Goal: Task Accomplishment & Management: Use online tool/utility

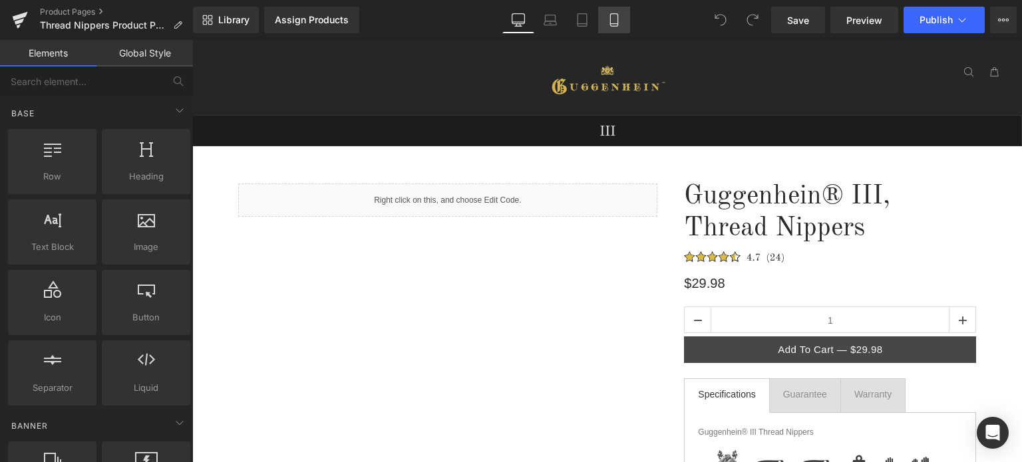
click at [617, 25] on icon at bounding box center [613, 20] width 7 height 13
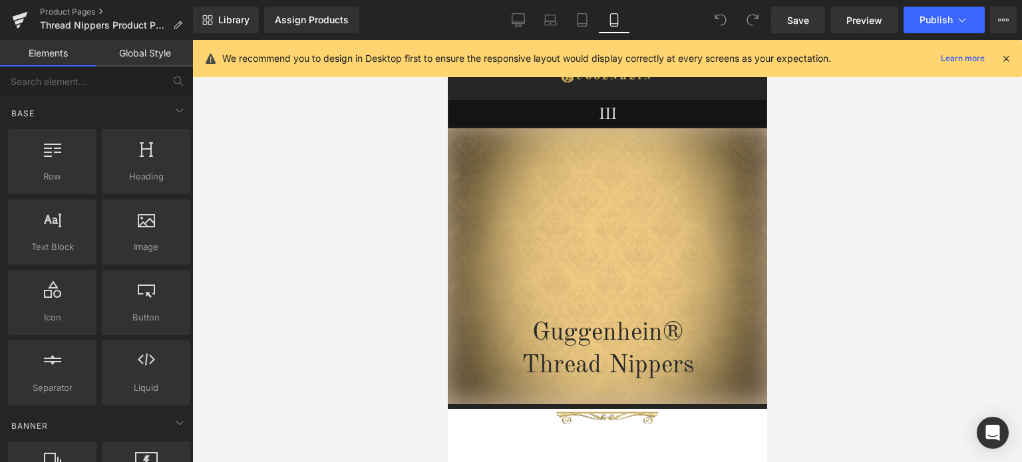
click at [1003, 59] on icon at bounding box center [1006, 59] width 12 height 12
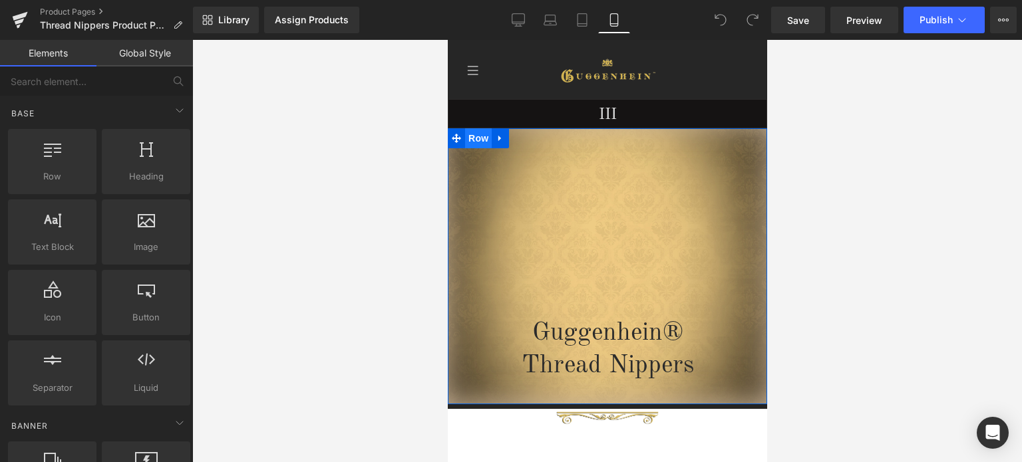
click at [478, 142] on span "Row" at bounding box center [477, 138] width 27 height 20
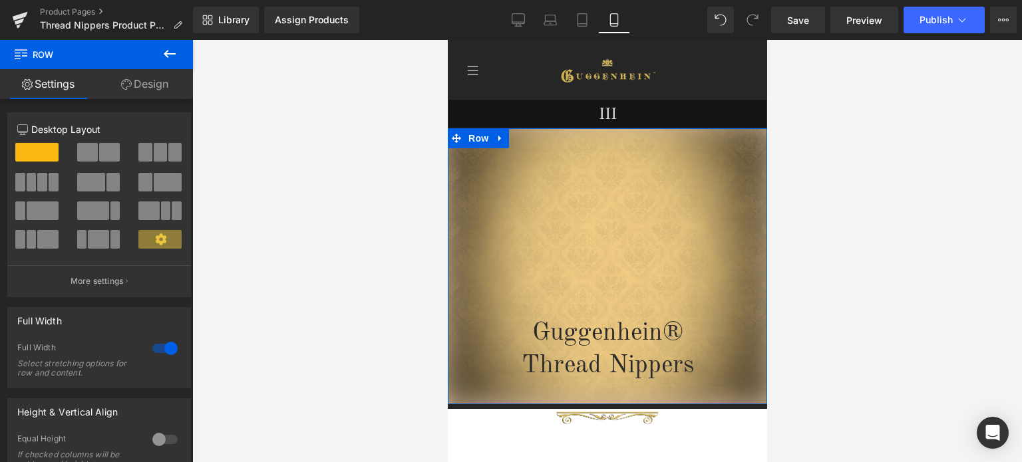
scroll to position [193, 0]
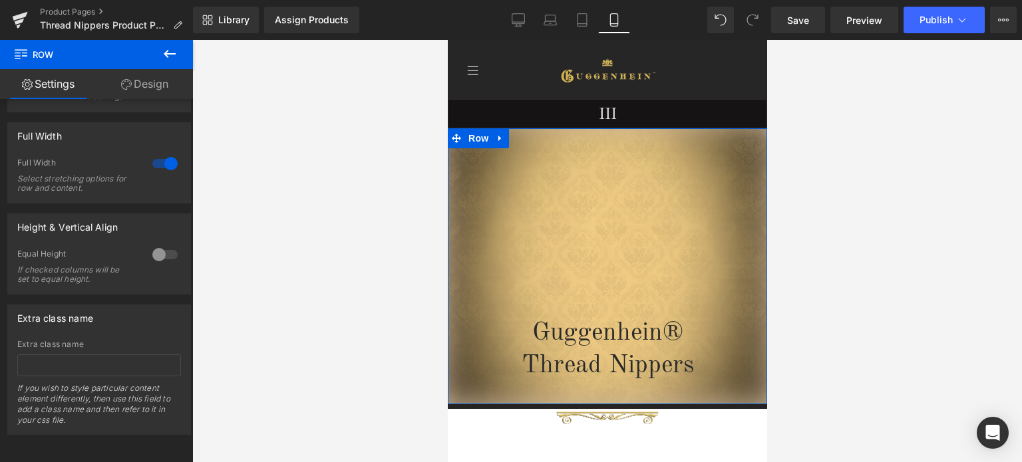
click at [149, 86] on link "Design" at bounding box center [144, 84] width 96 height 30
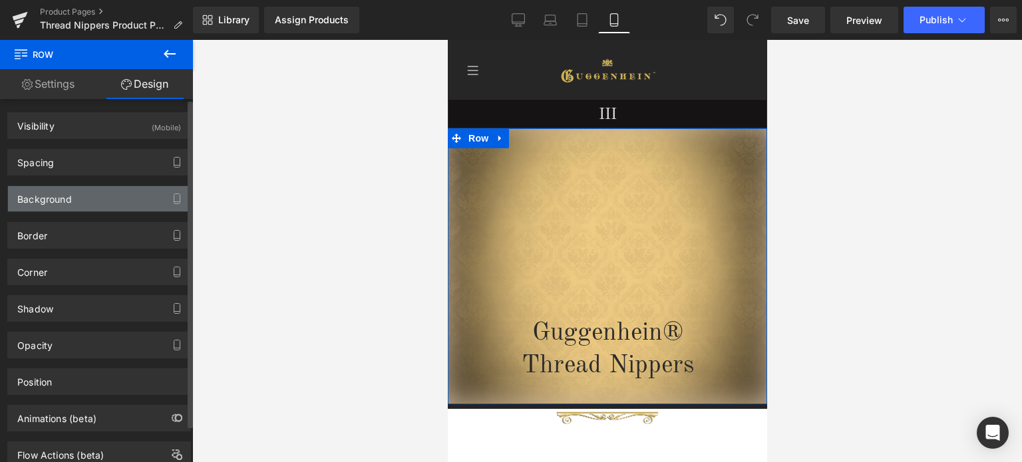
click at [114, 202] on div "Background" at bounding box center [99, 198] width 182 height 25
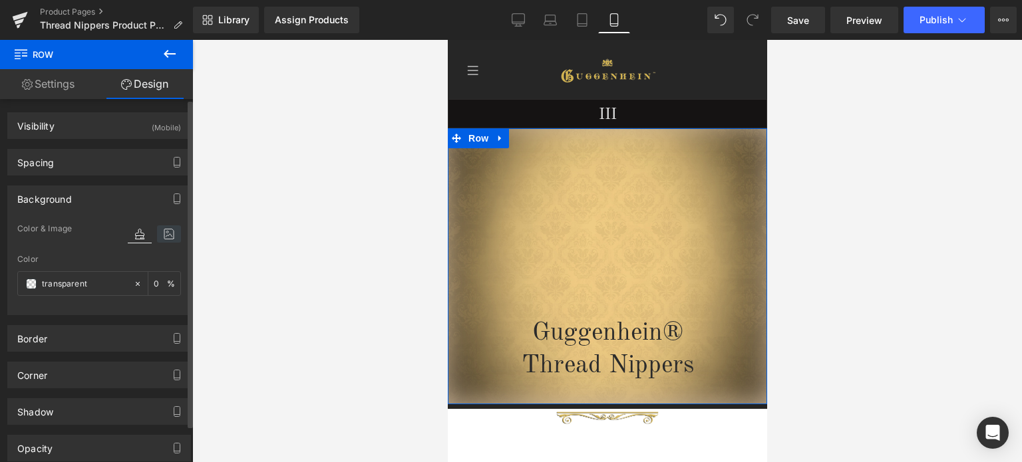
click at [158, 229] on icon at bounding box center [169, 233] width 24 height 17
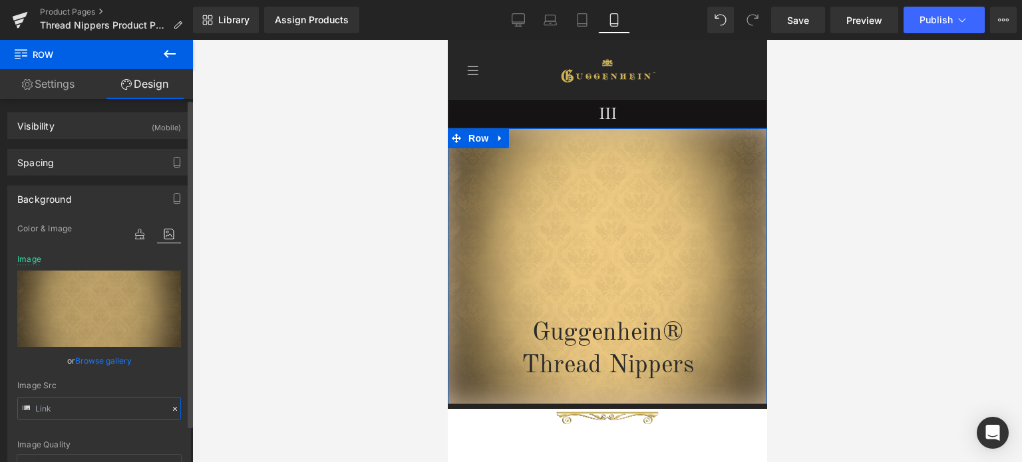
click at [106, 404] on input "text" at bounding box center [99, 408] width 164 height 23
paste input "1_7c9f2dc6-9e8b-4656-a962-9cfb4d9986c6.jpg?v=1755304773"
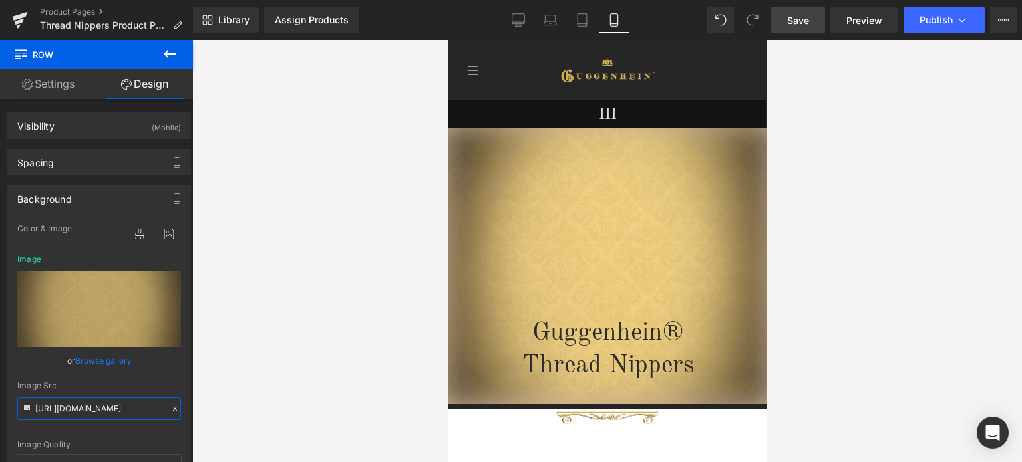
type input "[URL][DOMAIN_NAME]"
click at [809, 21] on span "Save" at bounding box center [798, 20] width 22 height 14
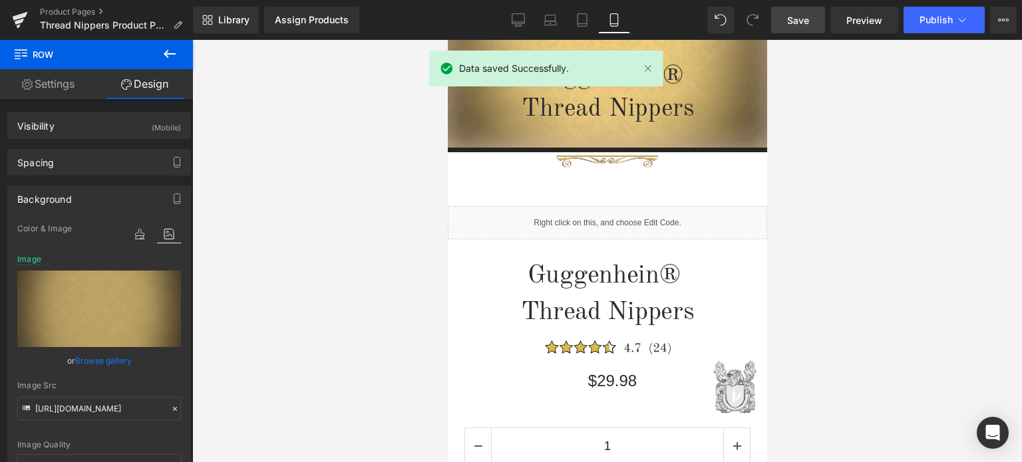
scroll to position [182, 0]
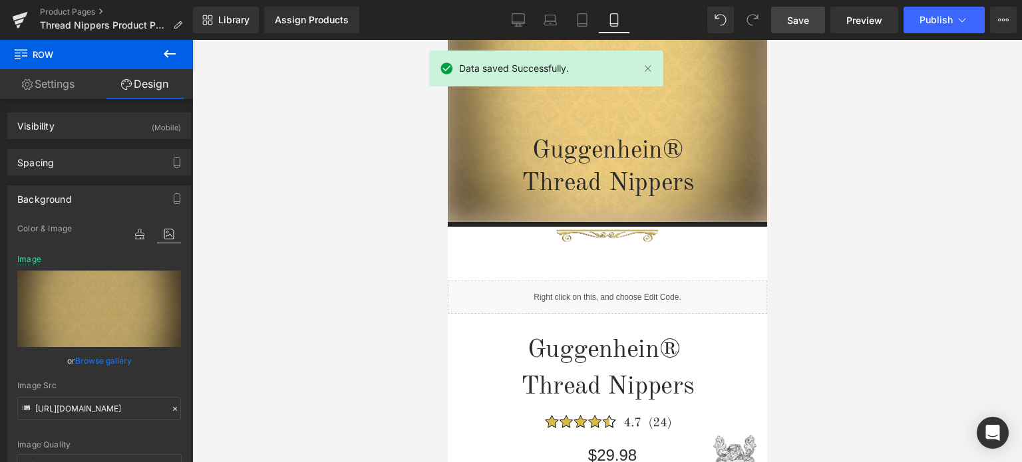
click at [166, 55] on icon at bounding box center [170, 54] width 12 height 8
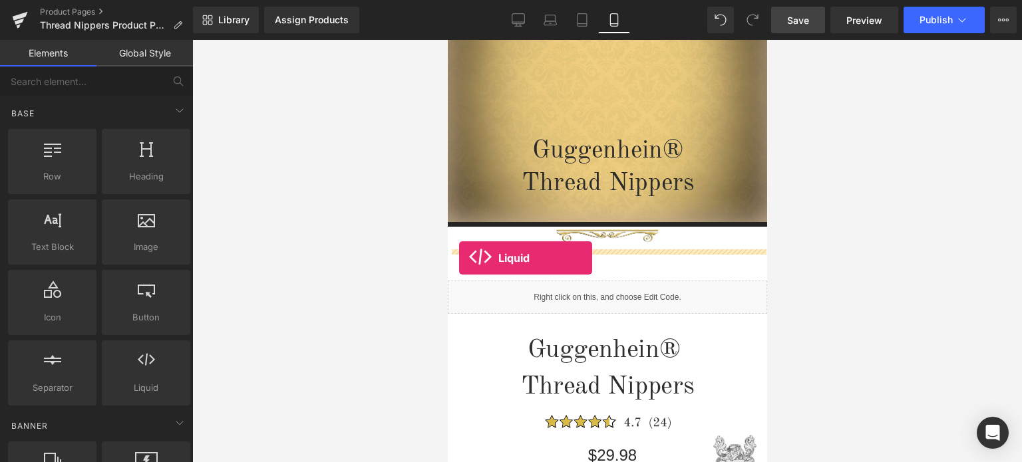
drag, startPoint x: 630, startPoint y: 404, endPoint x: 458, endPoint y: 258, distance: 225.6
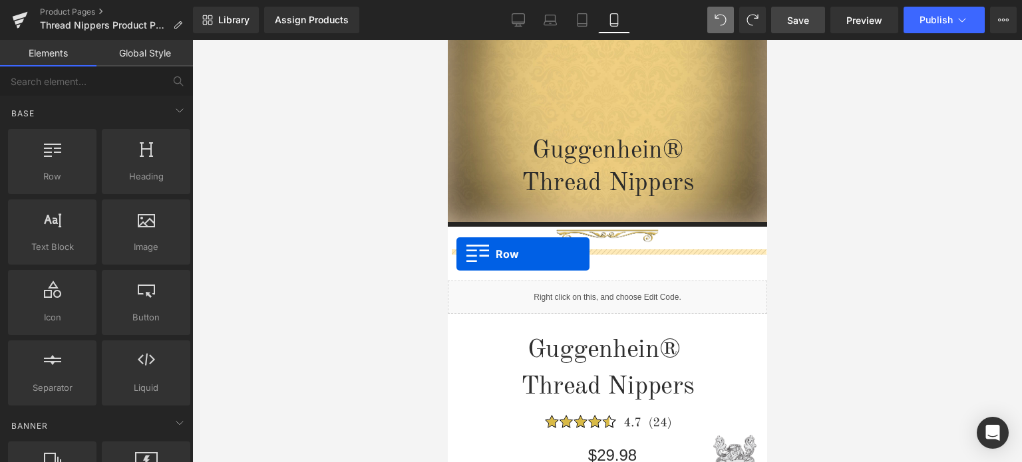
drag, startPoint x: 533, startPoint y: 201, endPoint x: 456, endPoint y: 254, distance: 94.3
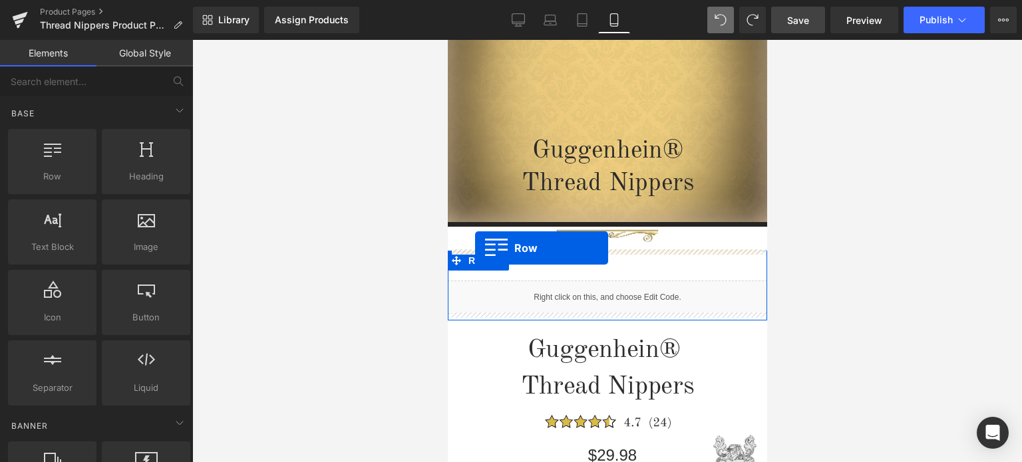
drag, startPoint x: 510, startPoint y: 206, endPoint x: 474, endPoint y: 248, distance: 55.2
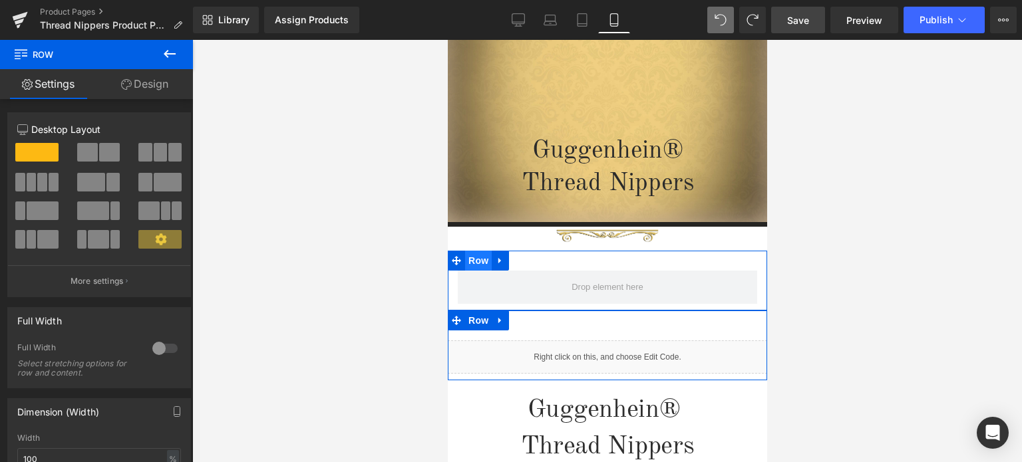
click at [479, 263] on span "Row" at bounding box center [477, 261] width 27 height 20
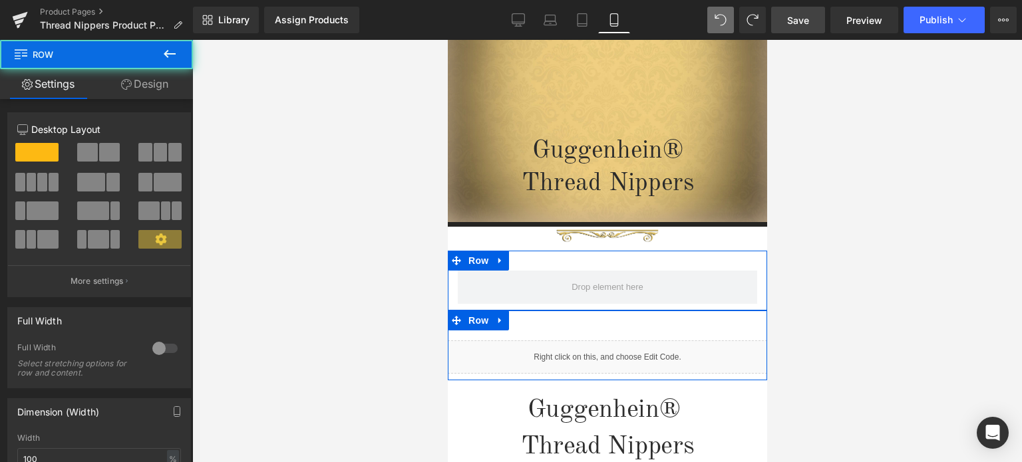
click at [154, 350] on div at bounding box center [165, 348] width 32 height 21
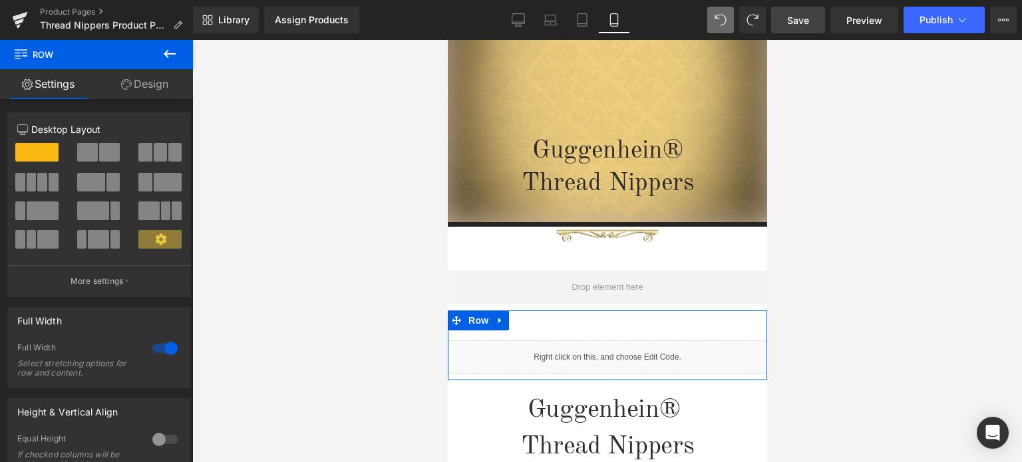
click at [168, 61] on icon at bounding box center [170, 54] width 16 height 16
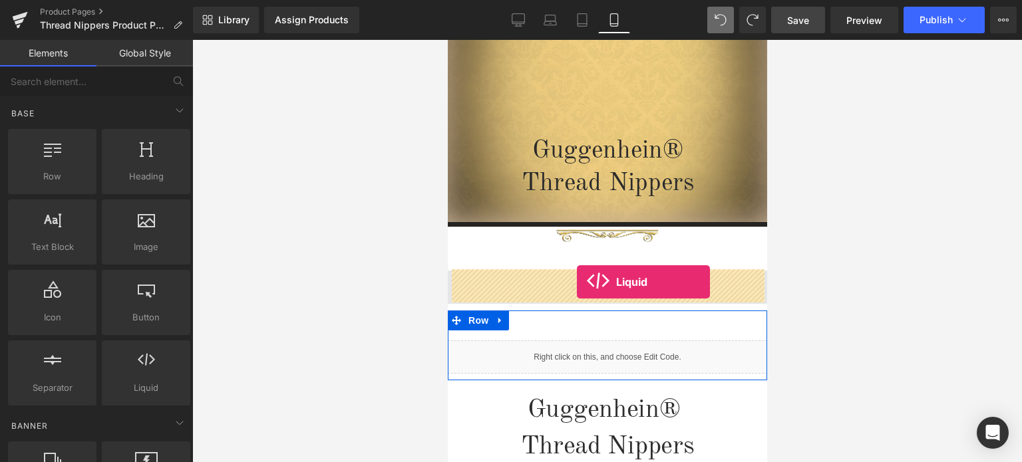
drag, startPoint x: 611, startPoint y: 412, endPoint x: 577, endPoint y: 281, distance: 134.7
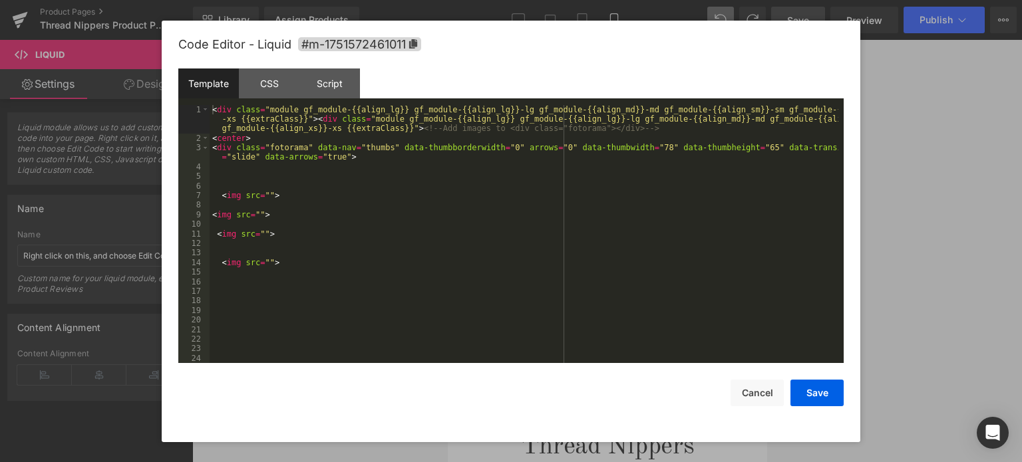
click at [620, 352] on div "Liquid" at bounding box center [606, 357] width 319 height 33
click at [398, 207] on div "< div class = "module gf_module-{{align_lg}} gf_module-{{align_lg}}-lg gf_modul…" at bounding box center [523, 253] width 628 height 297
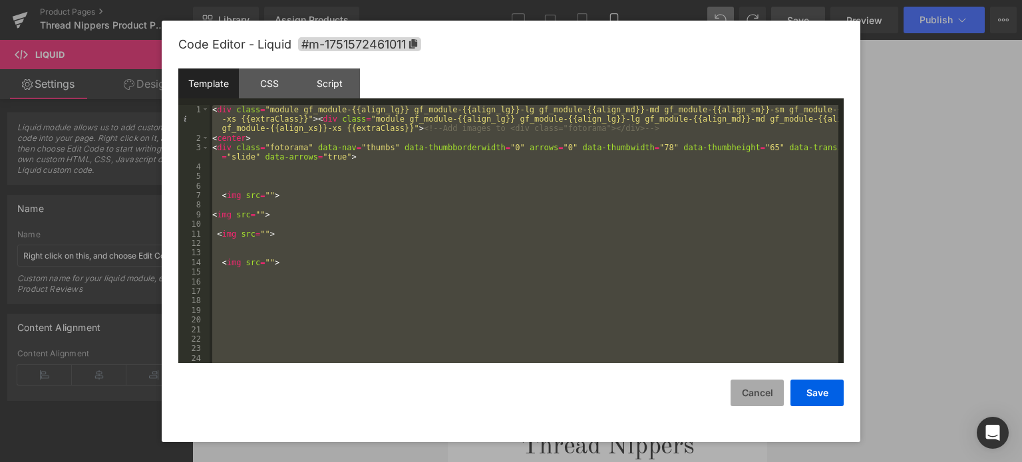
click at [767, 390] on button "Cancel" at bounding box center [756, 393] width 53 height 27
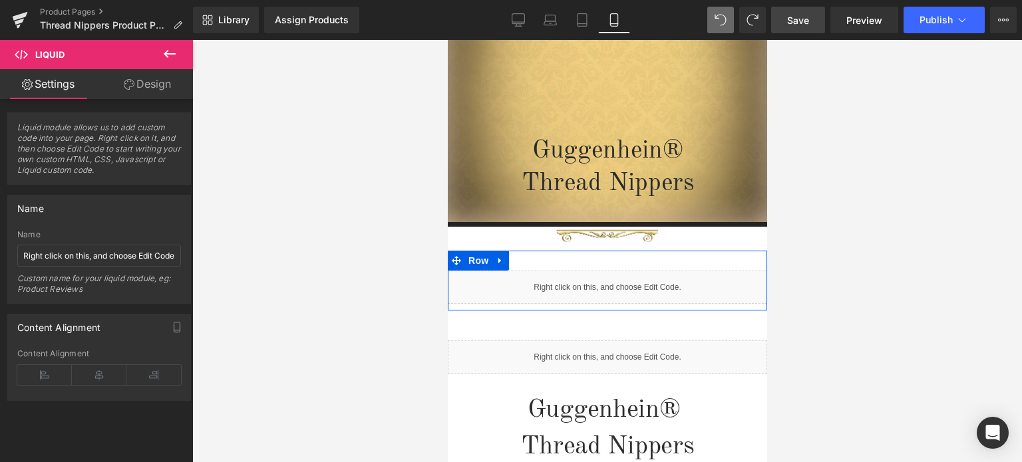
click at [620, 284] on div "Liquid" at bounding box center [606, 287] width 319 height 33
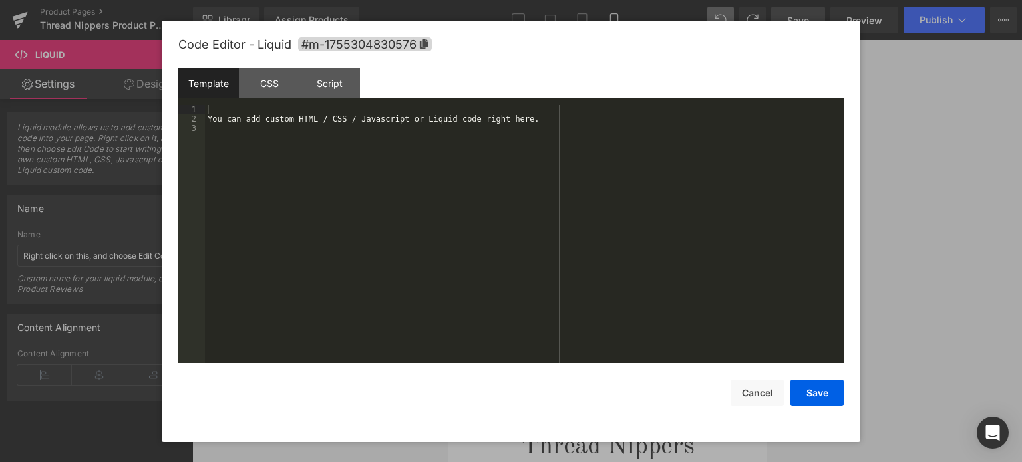
click at [330, 152] on div "You can add custom HTML / CSS / Javascript or Liquid code right here." at bounding box center [524, 244] width 638 height 278
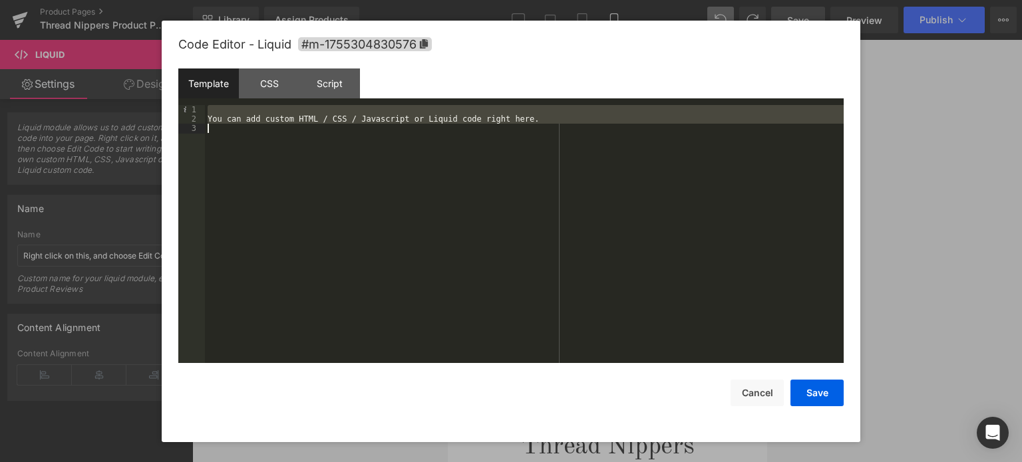
drag, startPoint x: 219, startPoint y: 108, endPoint x: 317, endPoint y: 188, distance: 126.6
click at [317, 188] on div "You can add custom HTML / CSS / Javascript or Liquid code right here." at bounding box center [524, 244] width 638 height 278
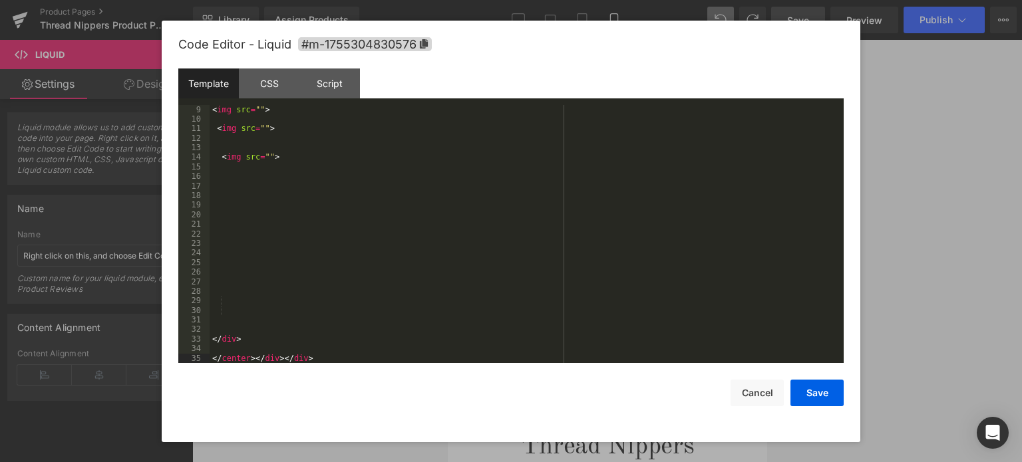
scroll to position [0, 0]
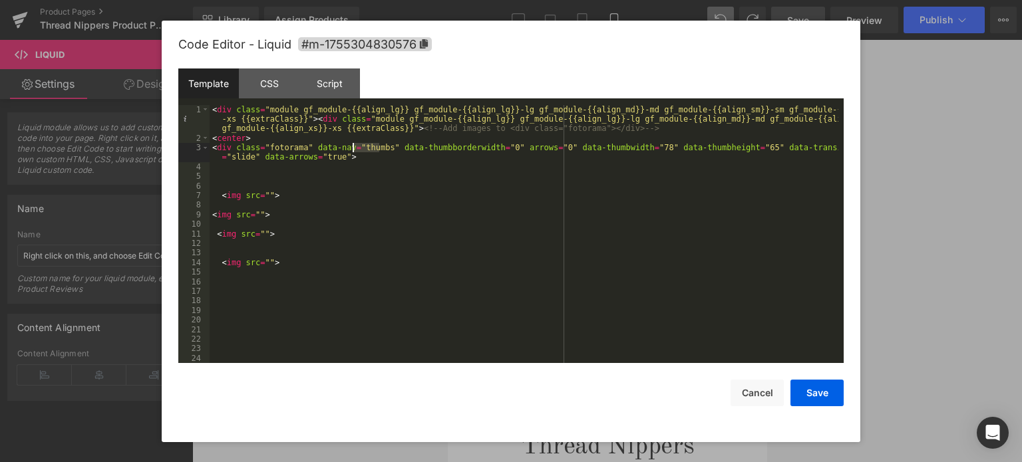
drag, startPoint x: 379, startPoint y: 146, endPoint x: 354, endPoint y: 150, distance: 25.7
click at [354, 150] on div "< div class = "module gf_module-{{align_lg}} gf_module-{{align_lg}}-lg gf_modul…" at bounding box center [523, 253] width 628 height 297
click at [263, 192] on div "< div class = "module gf_module-{{align_lg}} gf_module-{{align_lg}}-lg gf_modul…" at bounding box center [523, 253] width 628 height 297
click at [256, 213] on div "< div class = "module gf_module-{{align_lg}} gf_module-{{align_lg}}-lg gf_modul…" at bounding box center [523, 253] width 628 height 297
click at [259, 233] on div "< div class = "module gf_module-{{align_lg}} gf_module-{{align_lg}}-lg gf_modul…" at bounding box center [523, 253] width 628 height 297
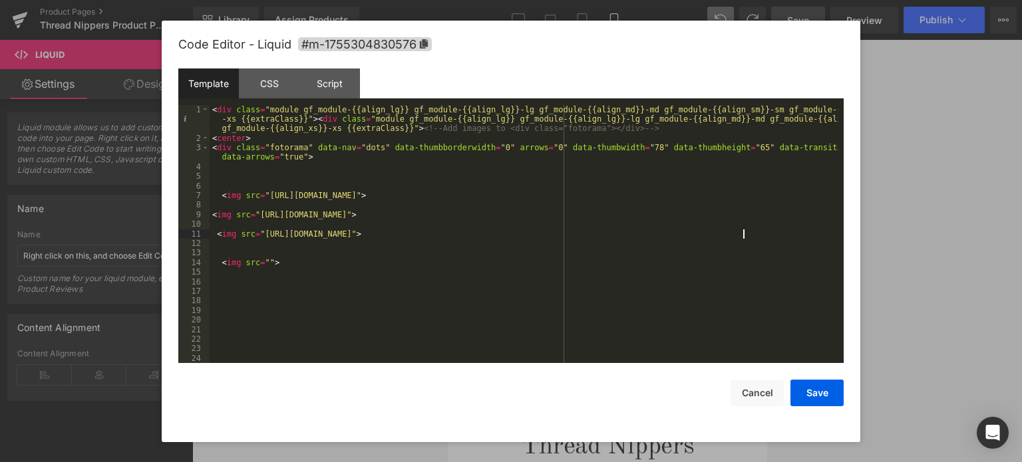
click at [265, 261] on div "< div class = "module gf_module-{{align_lg}} gf_module-{{align_lg}}-lg gf_modul…" at bounding box center [523, 253] width 628 height 297
click at [819, 392] on button "Save" at bounding box center [816, 393] width 53 height 27
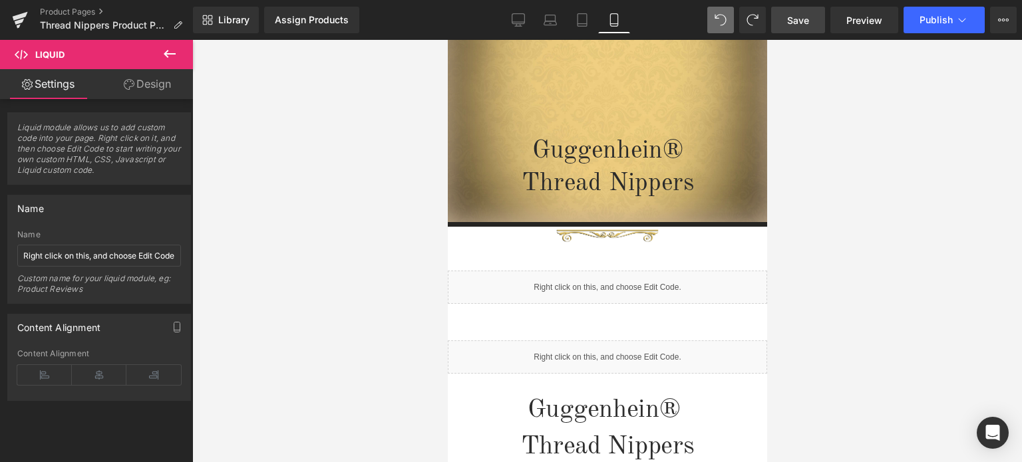
click at [803, 27] on link "Save" at bounding box center [798, 20] width 54 height 27
click at [863, 16] on span "Preview" at bounding box center [864, 20] width 36 height 14
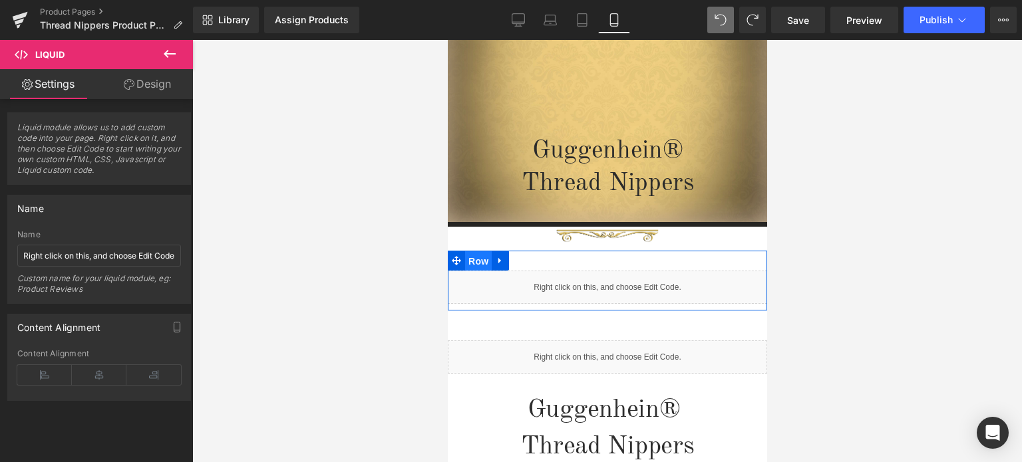
click at [478, 264] on span "Row" at bounding box center [477, 261] width 27 height 20
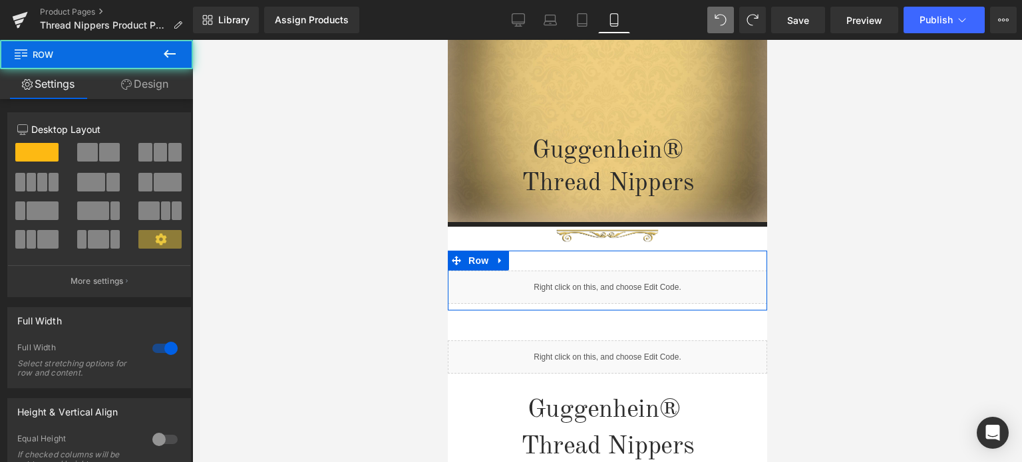
click at [144, 80] on link "Design" at bounding box center [144, 84] width 96 height 30
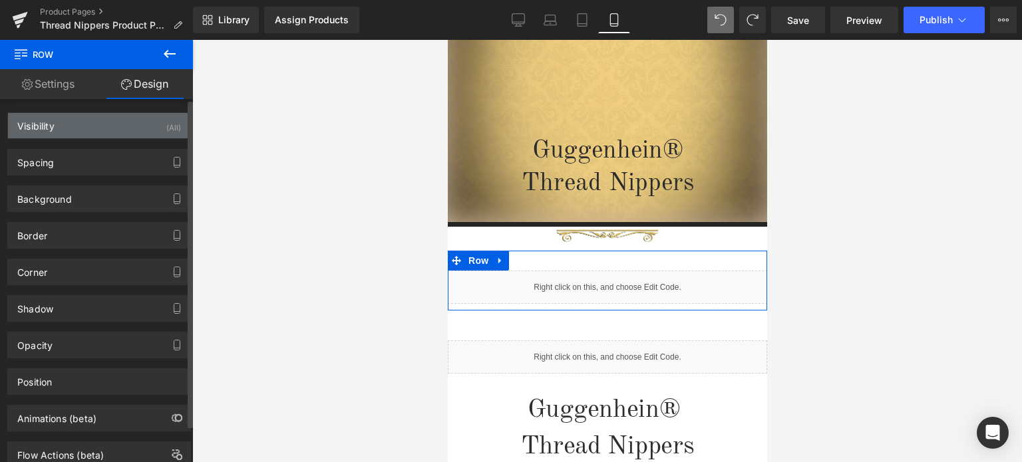
click at [122, 128] on div "Visibility (All)" at bounding box center [99, 125] width 182 height 25
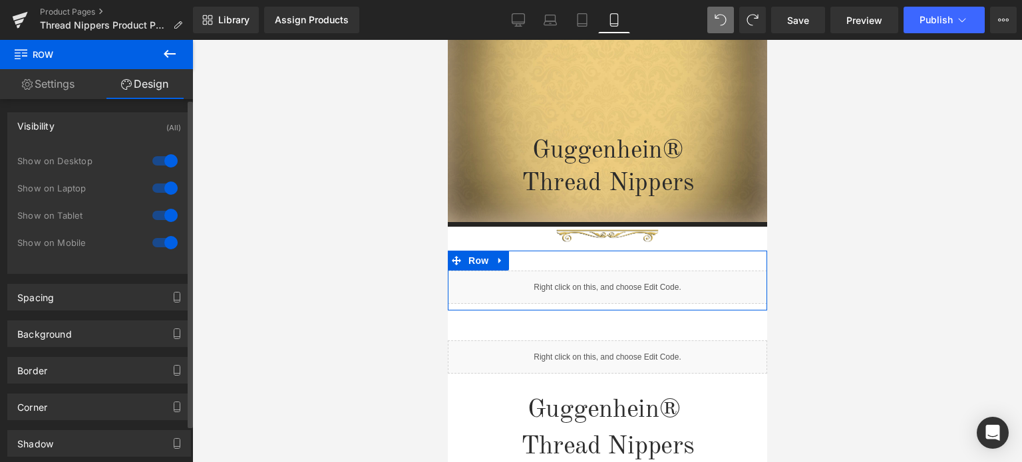
click at [160, 165] on div at bounding box center [165, 160] width 32 height 21
click at [162, 188] on div at bounding box center [165, 188] width 32 height 21
drag, startPoint x: 164, startPoint y: 212, endPoint x: 408, endPoint y: 245, distance: 246.9
click at [164, 213] on div at bounding box center [165, 215] width 32 height 21
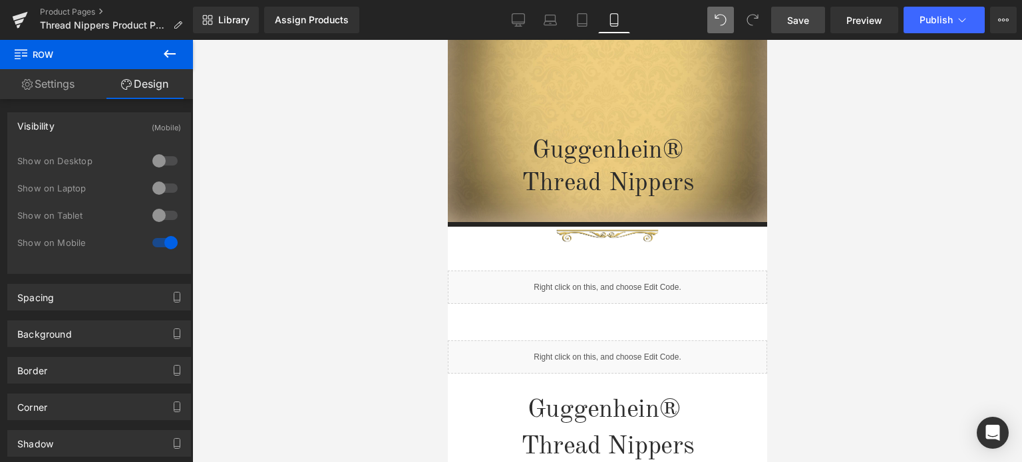
click at [813, 21] on link "Save" at bounding box center [798, 20] width 54 height 27
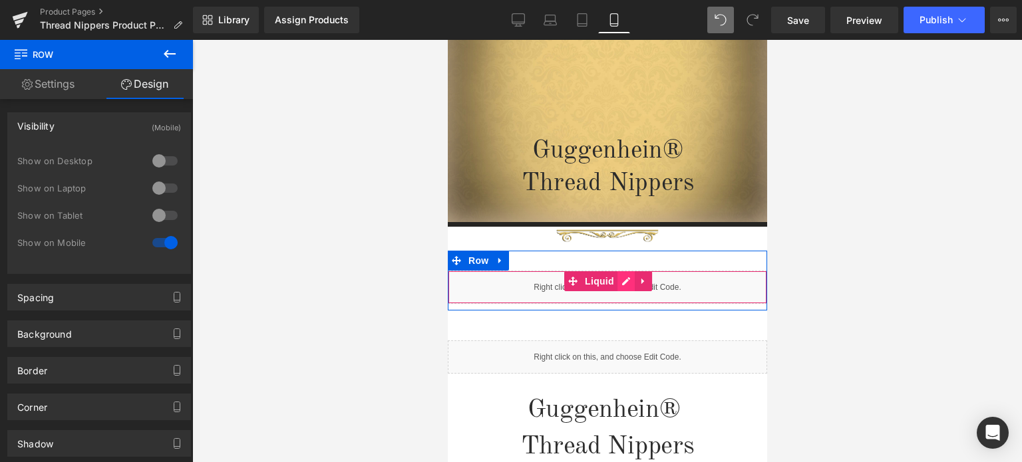
click at [616, 283] on div "Liquid" at bounding box center [606, 287] width 319 height 33
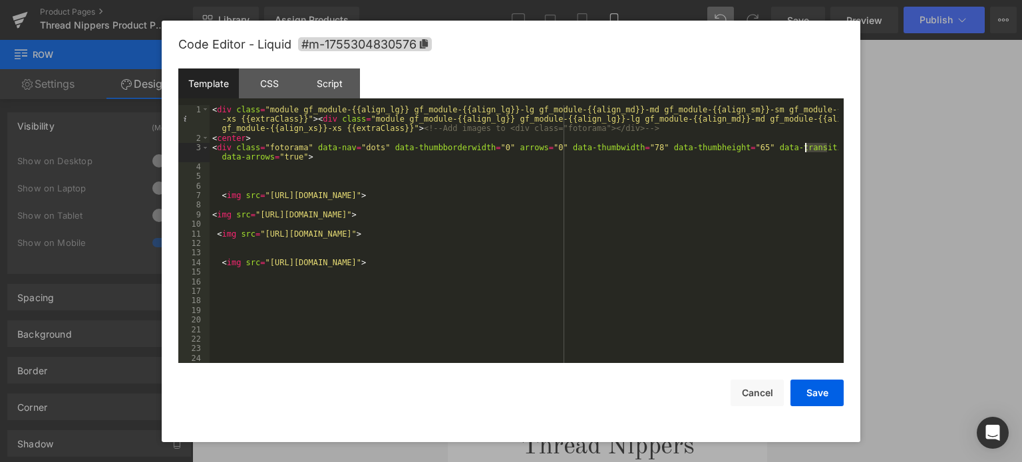
drag, startPoint x: 826, startPoint y: 148, endPoint x: 806, endPoint y: 150, distance: 20.1
click at [806, 150] on div "< div class = "module gf_module-{{align_lg}} gf_module-{{align_lg}}-lg gf_modul…" at bounding box center [523, 253] width 628 height 297
click at [823, 398] on button "Save" at bounding box center [816, 393] width 53 height 27
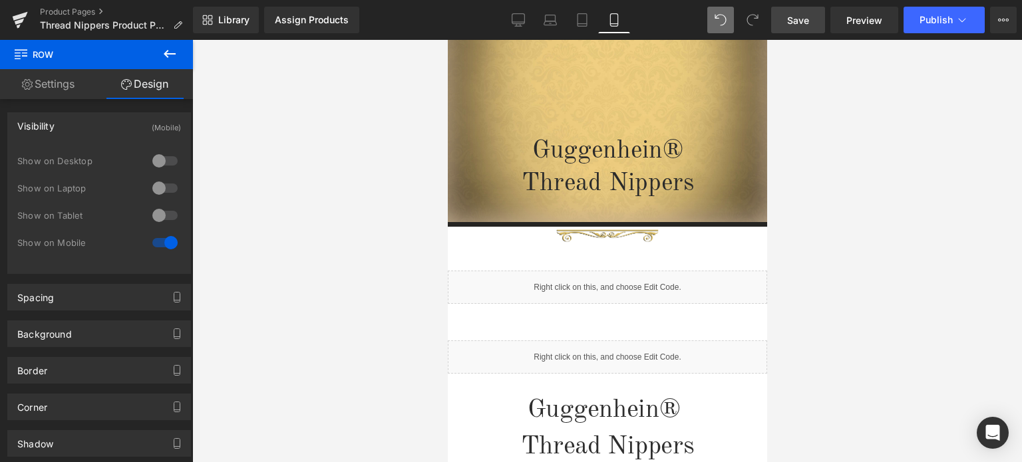
click at [803, 17] on span "Save" at bounding box center [798, 20] width 22 height 14
